Goal: Task Accomplishment & Management: Use online tool/utility

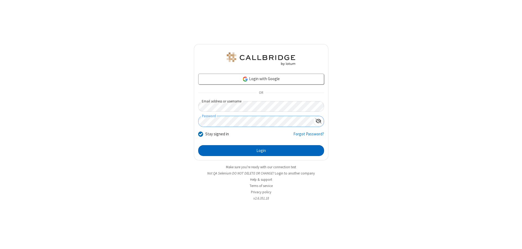
click at [261, 151] on button "Login" at bounding box center [261, 150] width 126 height 11
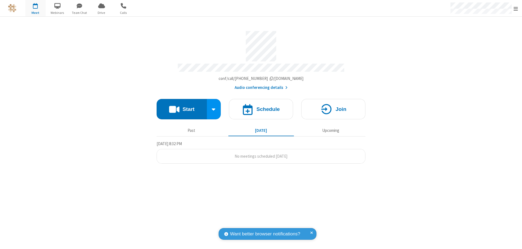
click at [516, 8] on span "Open menu" at bounding box center [516, 8] width 4 height 5
click at [101, 13] on span "Drive" at bounding box center [101, 12] width 20 height 5
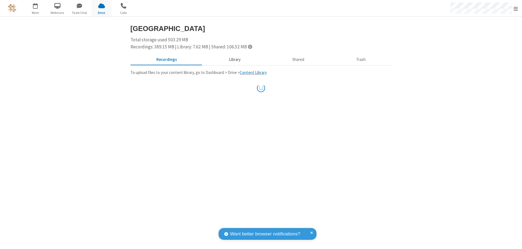
click at [234, 60] on button "Library" at bounding box center [235, 60] width 64 height 10
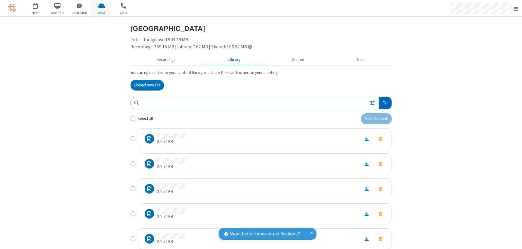
click at [383, 103] on button "Go" at bounding box center [385, 103] width 13 height 12
click at [145, 85] on button "Upload new file" at bounding box center [147, 85] width 33 height 11
